Goal: Check status: Check status

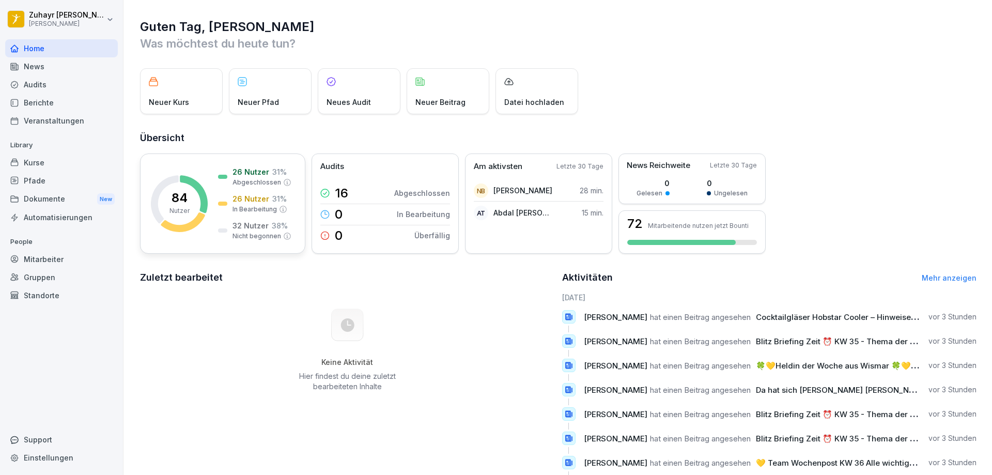
click at [205, 226] on rect at bounding box center [179, 203] width 57 height 57
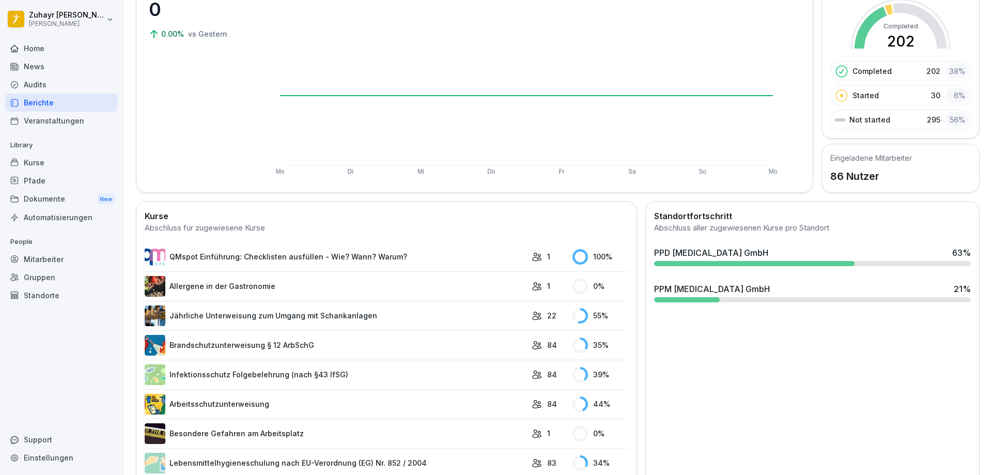
scroll to position [103, 0]
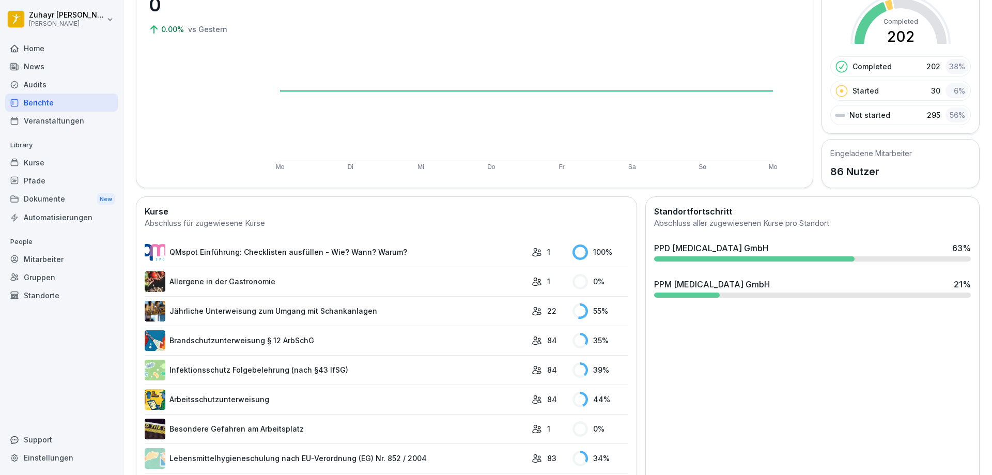
click at [322, 370] on link "Infektionsschutz Folgebelehrung (nach §43 IfSG)" at bounding box center [336, 370] width 382 height 21
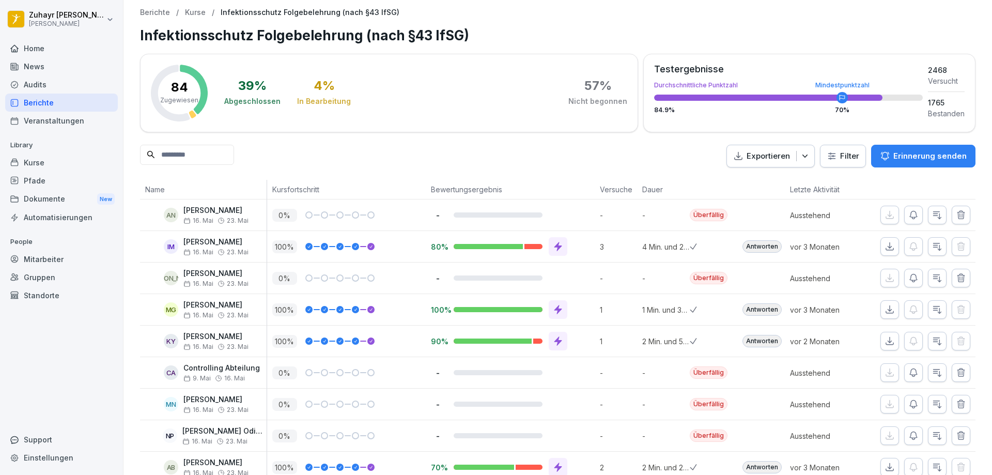
click at [819, 156] on html "[PERSON_NAME] [PERSON_NAME] Home News Audits Berichte Veranstaltungen Library K…" at bounding box center [496, 237] width 992 height 475
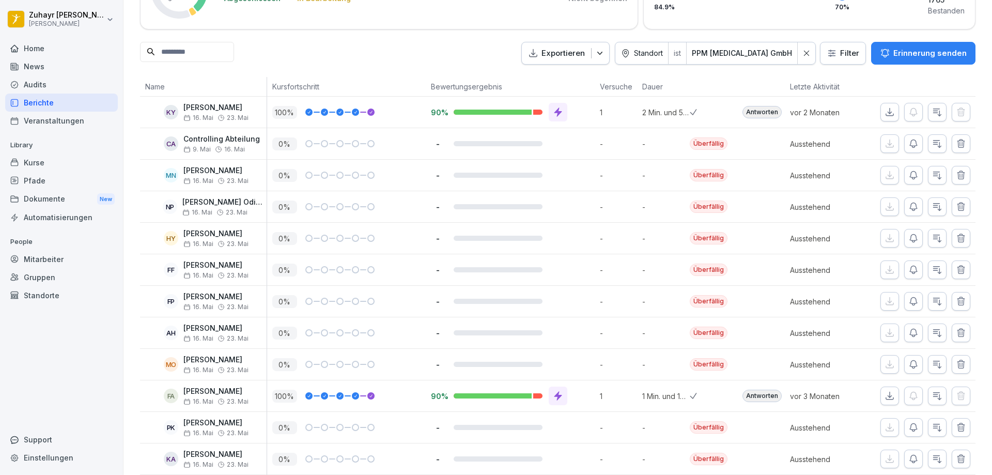
scroll to position [103, 0]
click at [932, 147] on icon "button" at bounding box center [937, 143] width 10 height 10
click at [929, 147] on div at bounding box center [496, 237] width 992 height 475
click at [932, 147] on icon "button" at bounding box center [937, 143] width 10 height 10
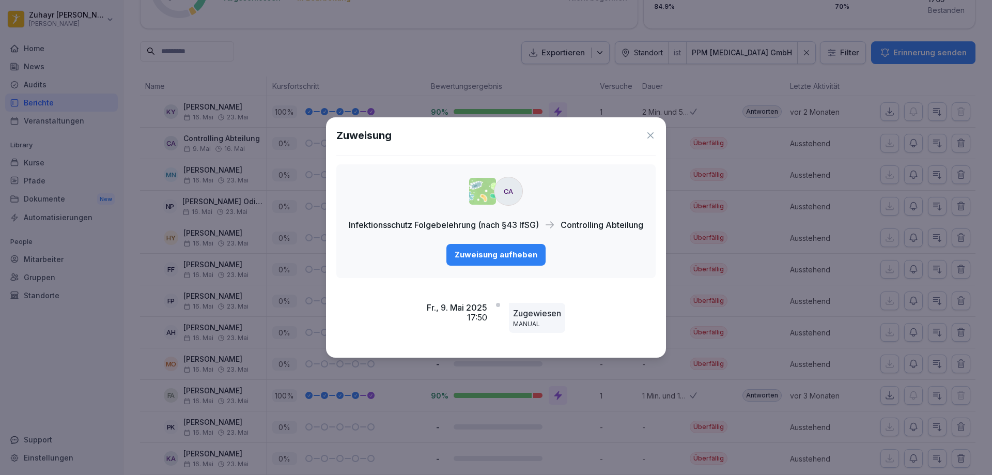
click at [601, 277] on div "CA Infektionsschutz Folgebelehrung (nach §43 IfSG) Controlling Abteilung Zuweis…" at bounding box center [495, 221] width 319 height 114
click at [652, 136] on icon at bounding box center [651, 135] width 10 height 10
